Goal: Navigation & Orientation: Find specific page/section

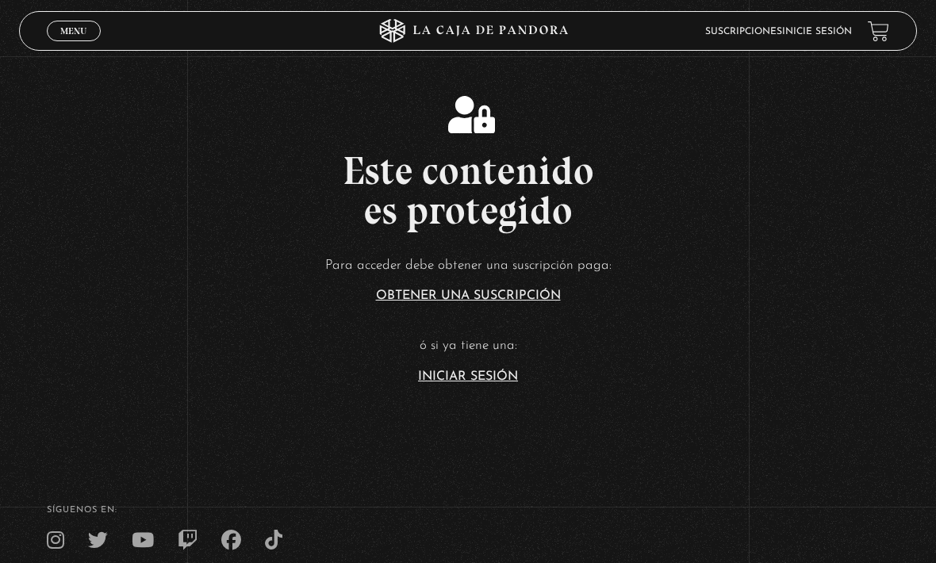
click at [486, 383] on link "Iniciar Sesión" at bounding box center [468, 377] width 100 height 13
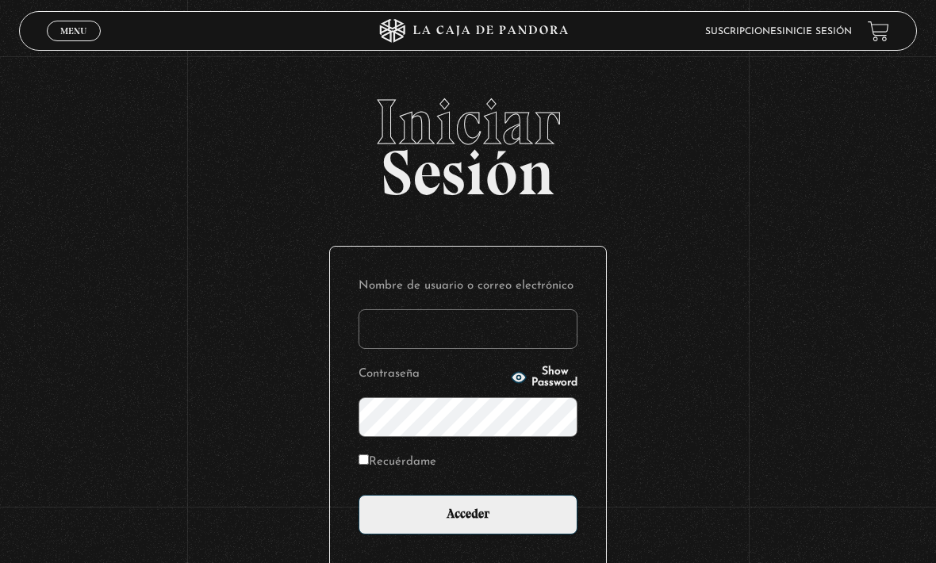
type input "NatalyAc27"
click at [468, 523] on input "Acceder" at bounding box center [468, 515] width 219 height 40
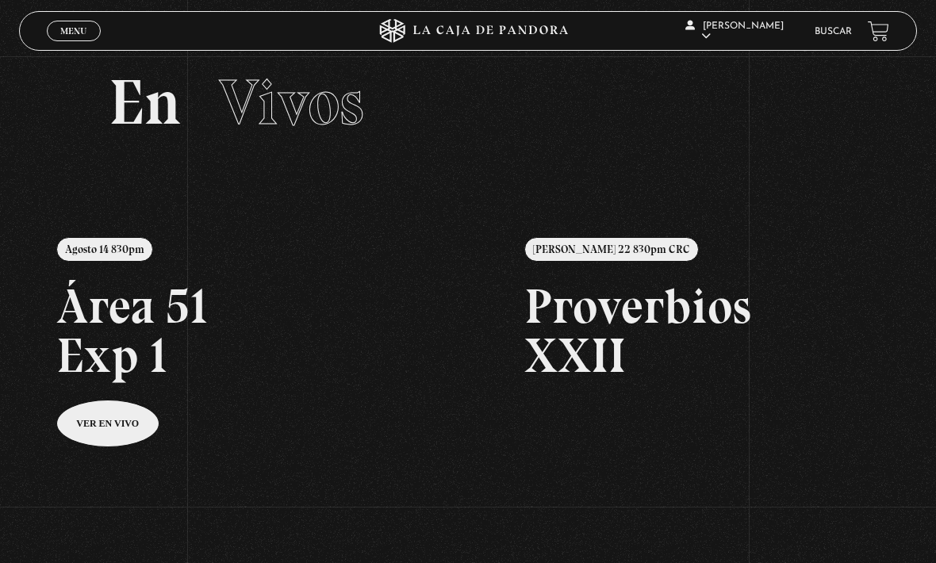
scroll to position [31, 0]
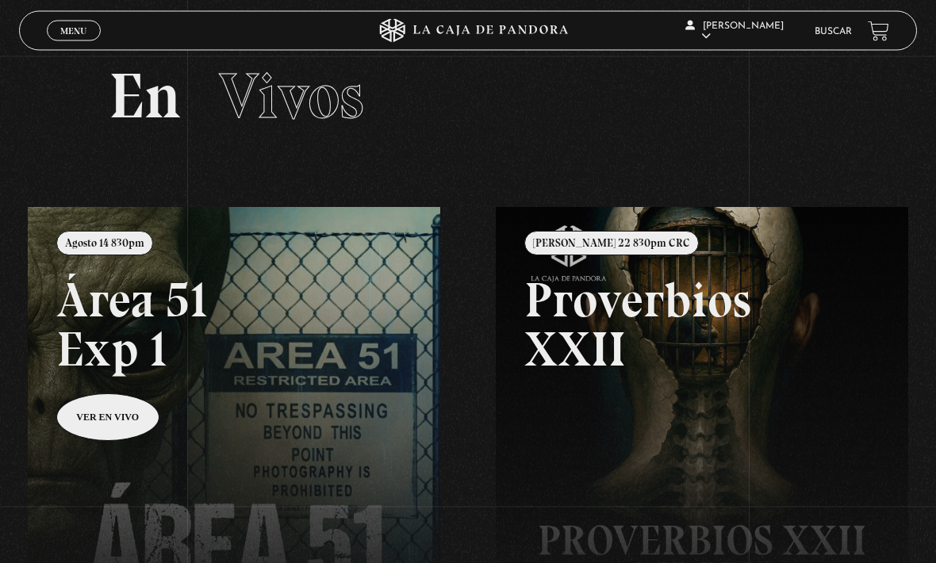
click at [317, 385] on link at bounding box center [496, 489] width 936 height 563
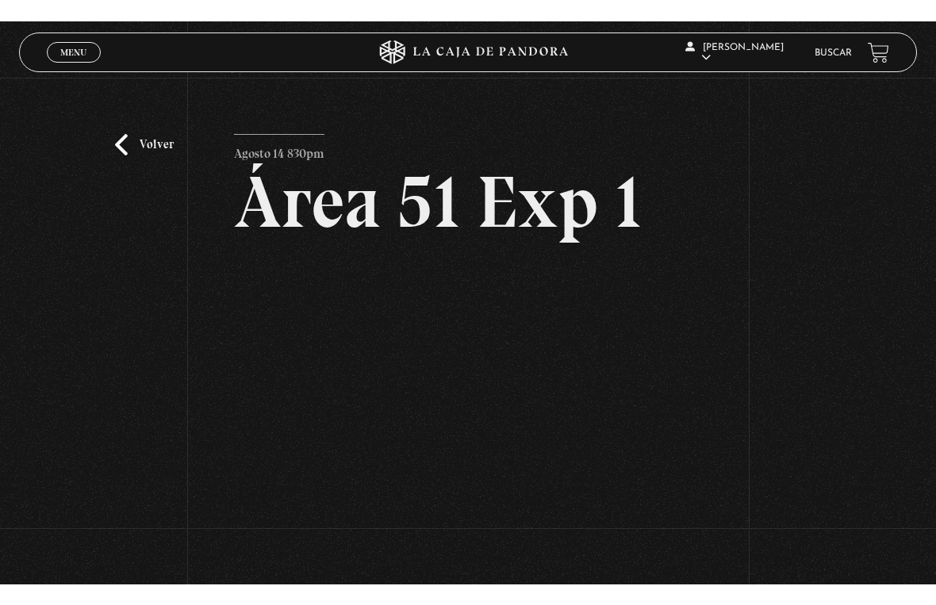
scroll to position [19, 0]
